Goal: Find specific page/section: Find specific page/section

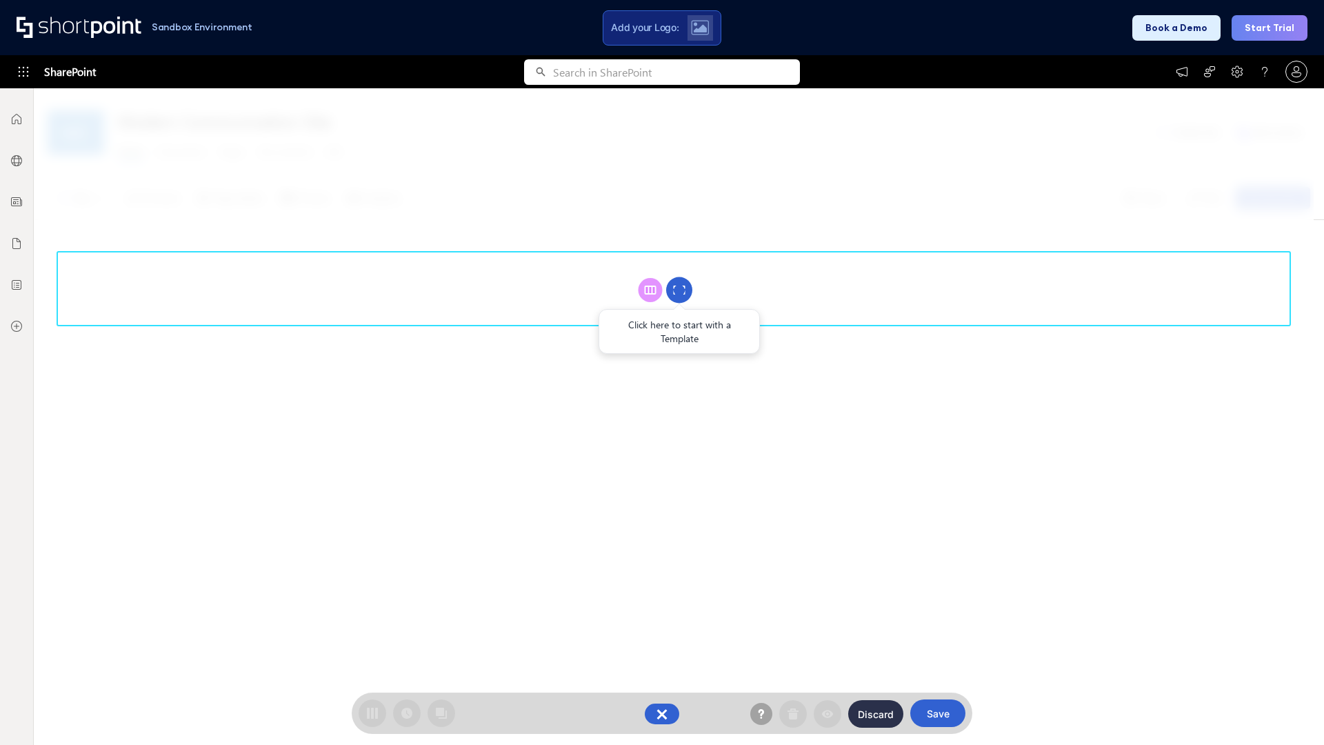
click at [679, 290] on circle at bounding box center [679, 290] width 26 height 26
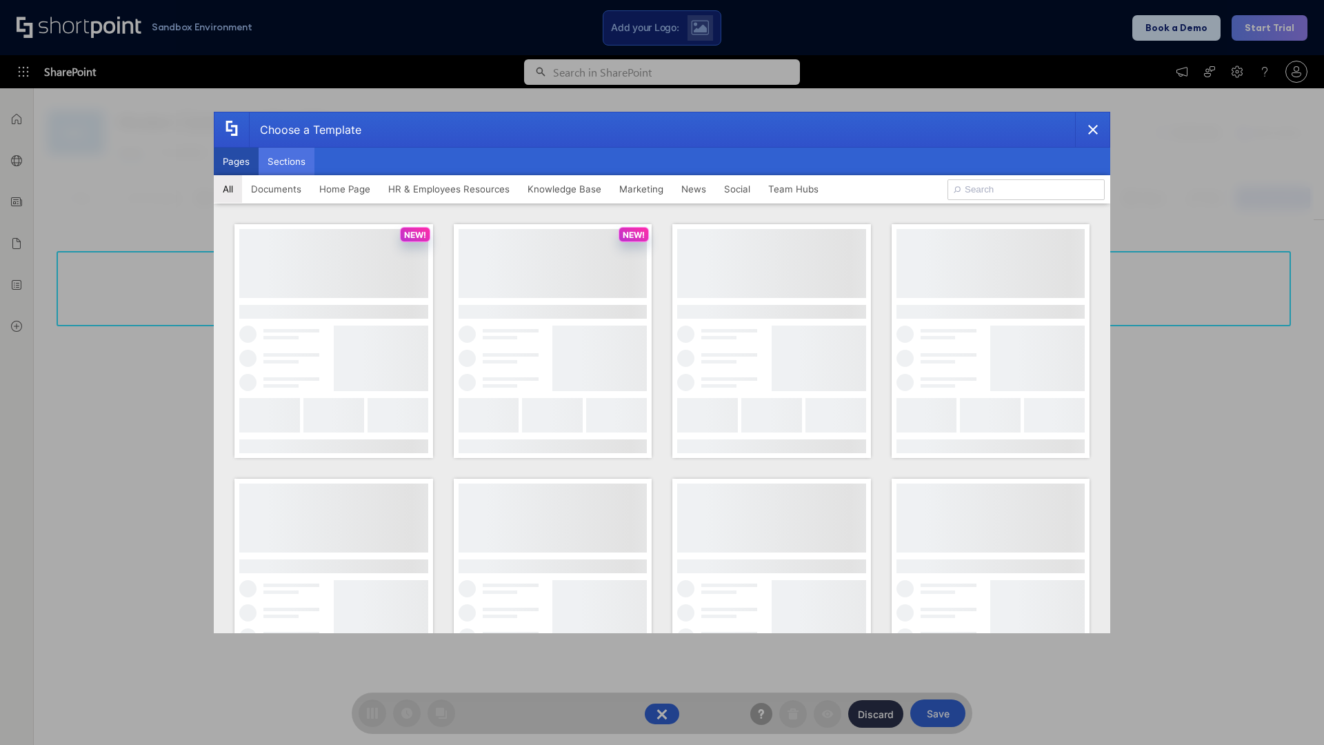
click at [286, 161] on button "Sections" at bounding box center [287, 162] width 56 height 28
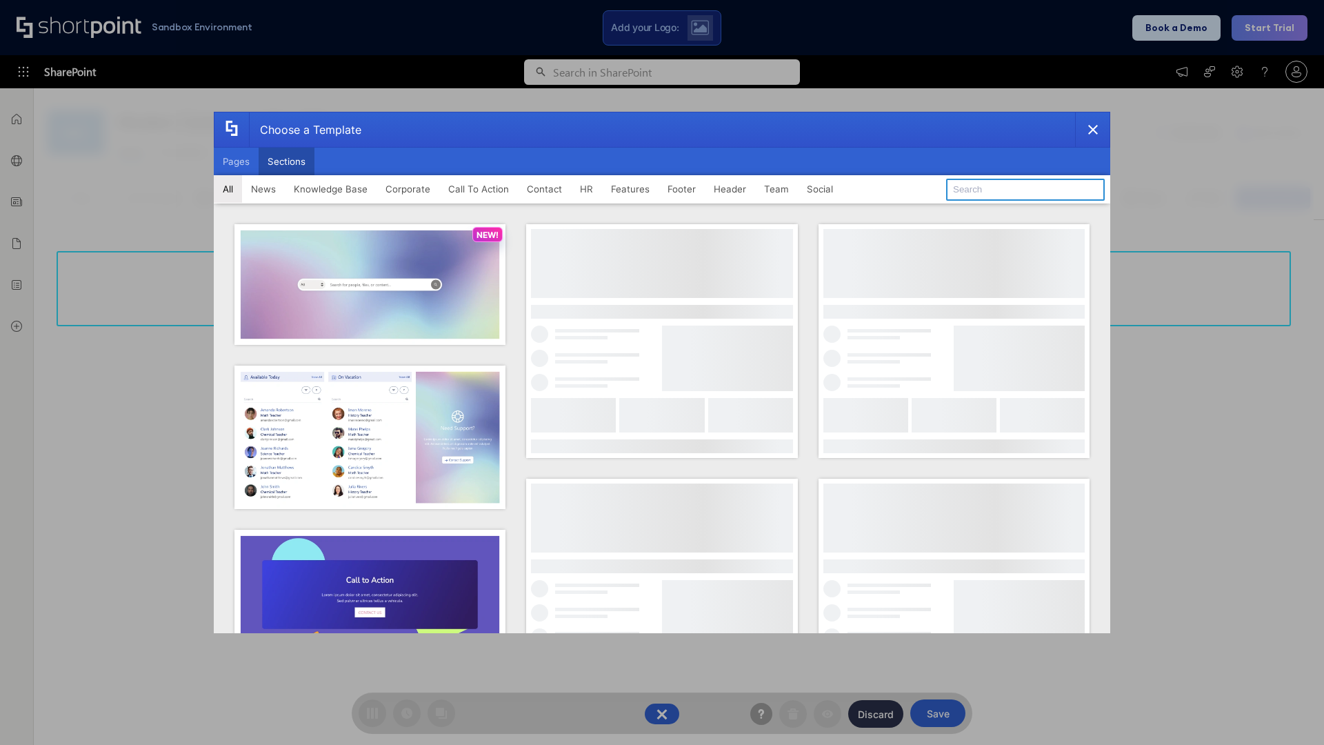
type input "Healthcare Events"
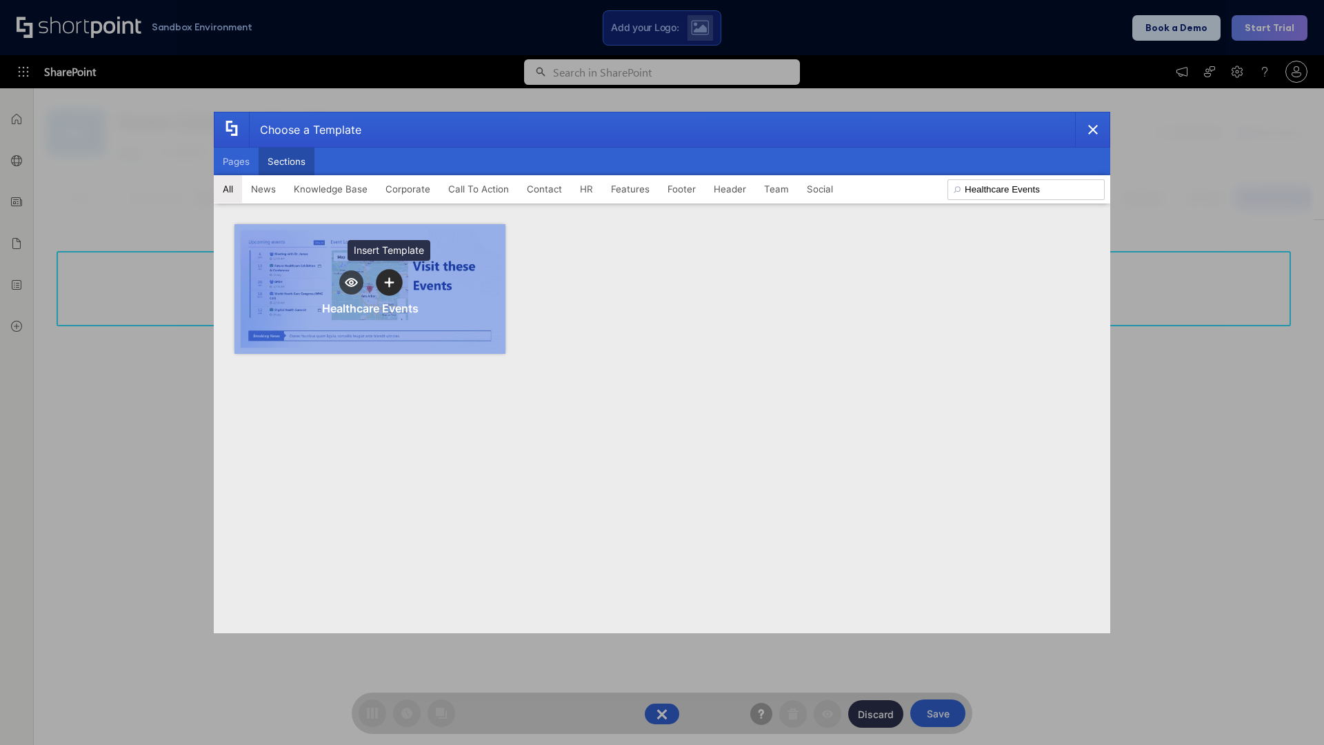
click at [389, 282] on icon "template selector" at bounding box center [389, 282] width 10 height 10
